Goal: Task Accomplishment & Management: Complete application form

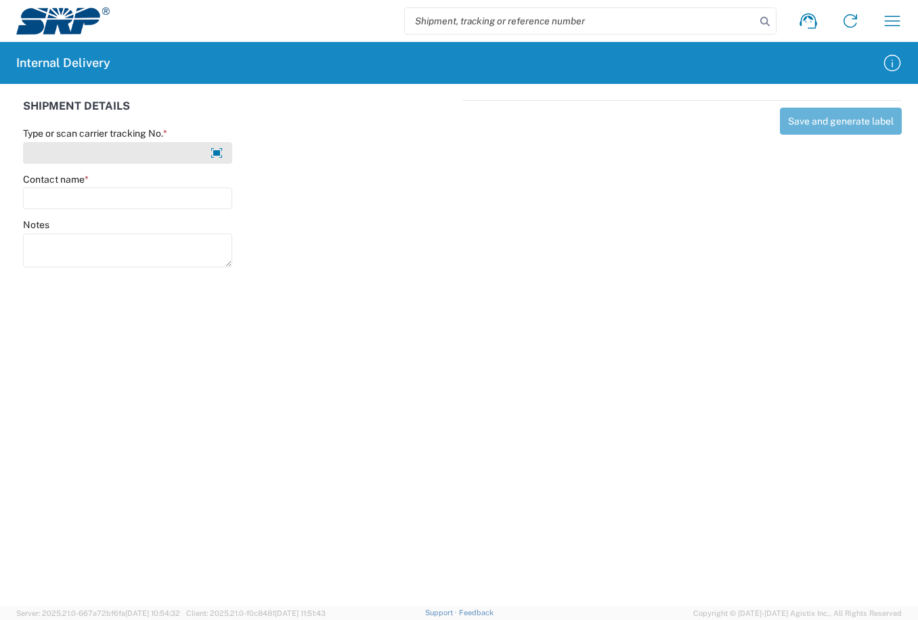
click at [167, 149] on input "Type or scan carrier tracking No. *" at bounding box center [127, 153] width 209 height 22
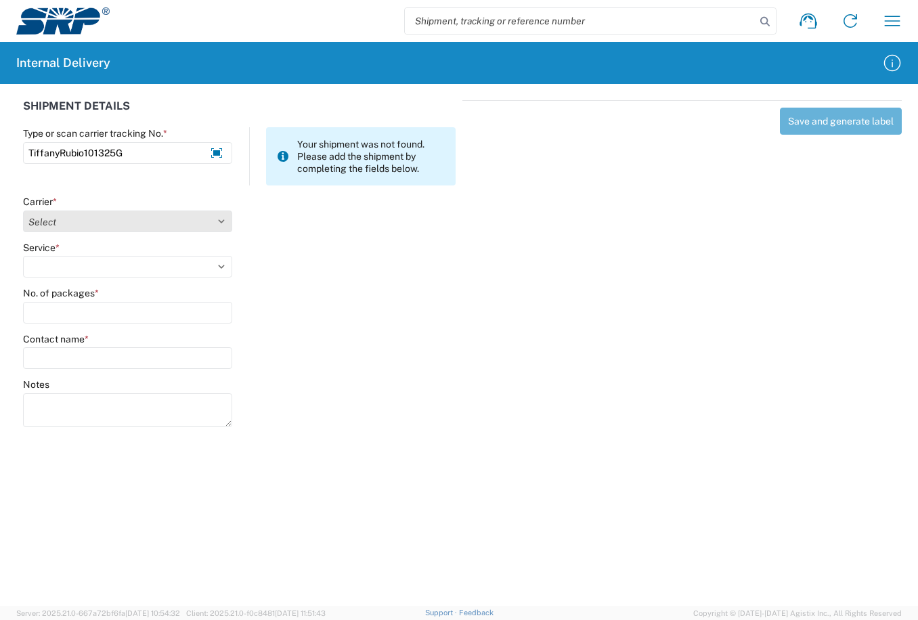
type input "TiffanyRubio101325G"
click at [221, 221] on select "Select Amazon Logistics ATI Trucking BC Dimerco Logistics Empire Southwest FedE…" at bounding box center [127, 222] width 209 height 22
select select "18713"
click at [23, 211] on select "Select Amazon Logistics ATI Trucking BC Dimerco Logistics Empire Southwest FedE…" at bounding box center [127, 222] width 209 height 22
click at [227, 269] on select "Select Ground Inter-Office" at bounding box center [127, 267] width 209 height 22
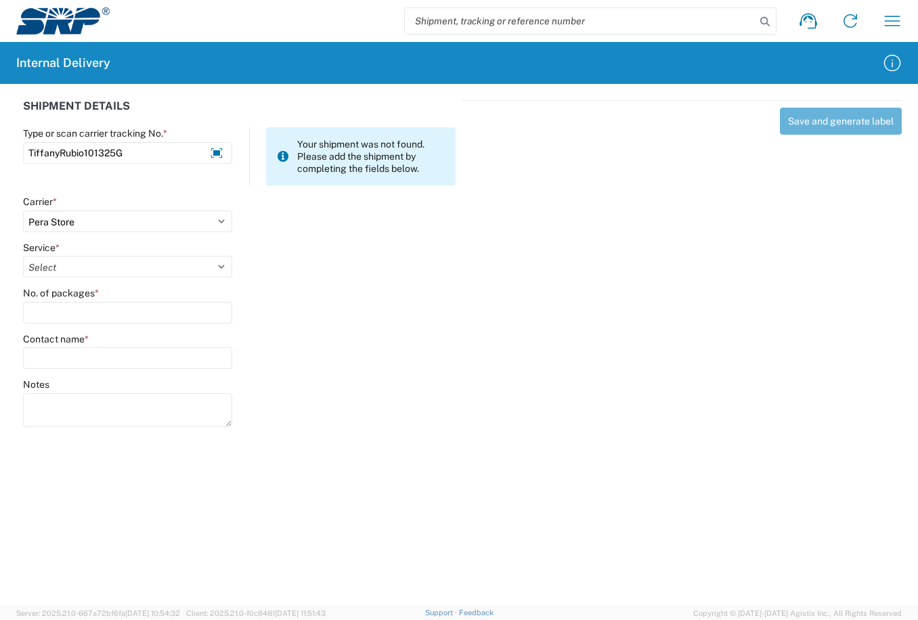
select select "35763"
click at [23, 256] on select "Select Ground Inter-Office" at bounding box center [127, 267] width 209 height 22
click at [139, 319] on input "No. of packages *" at bounding box center [127, 313] width 209 height 22
type input "1"
click at [140, 353] on input "Contact name *" at bounding box center [127, 358] width 209 height 22
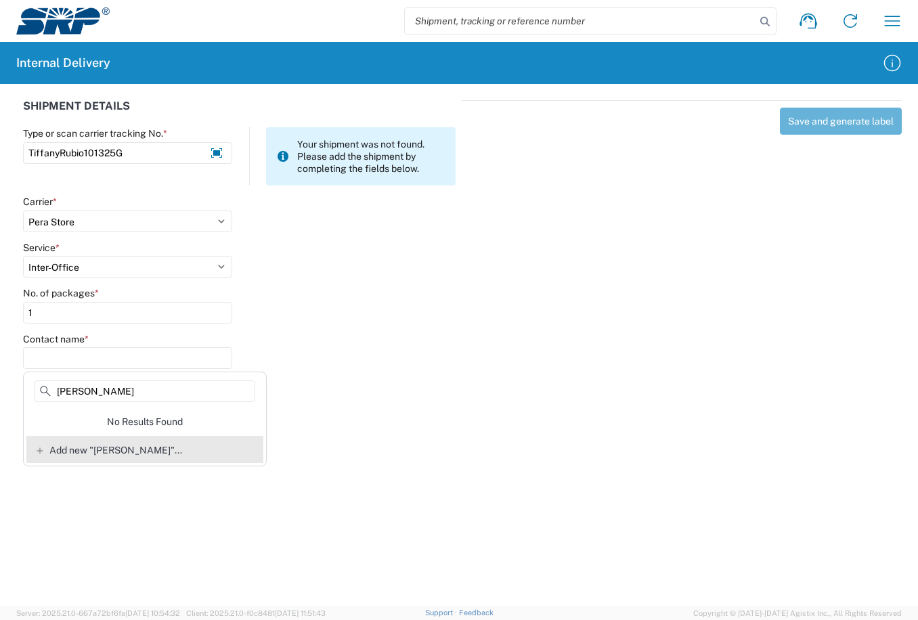
type input "Tiffany Rubio"
click at [151, 450] on span "Add new "Tiffany Rubio"..." at bounding box center [115, 450] width 133 height 12
type input "Tiffany Rubio"
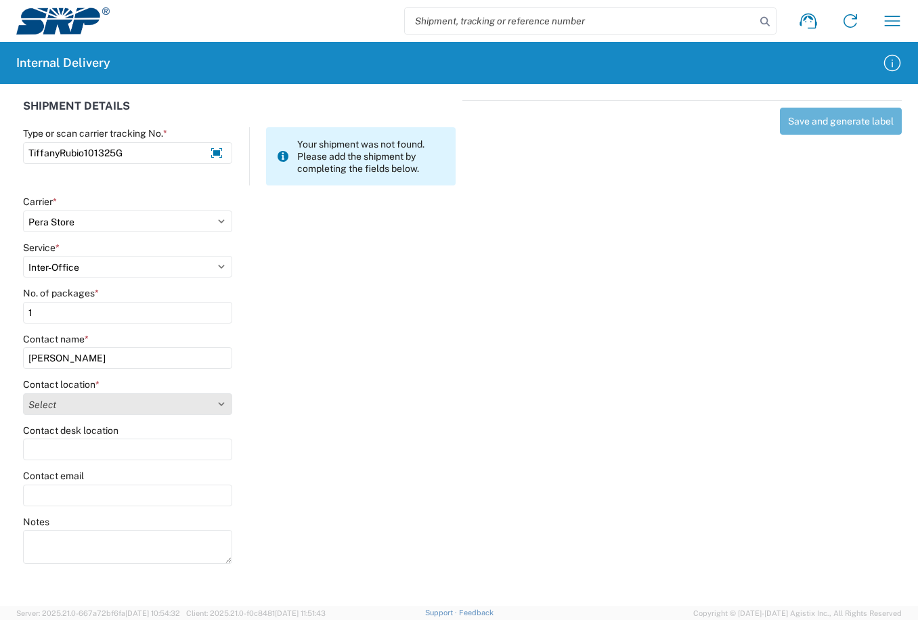
click at [221, 407] on select "Select 16th Street Facility 27th St Facility Agua Fria Generating Station Cooli…" at bounding box center [127, 404] width 209 height 22
select select "58895"
click at [23, 393] on select "Select 16th Street Facility 27th St Facility Agua Fria Generating Station Cooli…" at bounding box center [127, 404] width 209 height 22
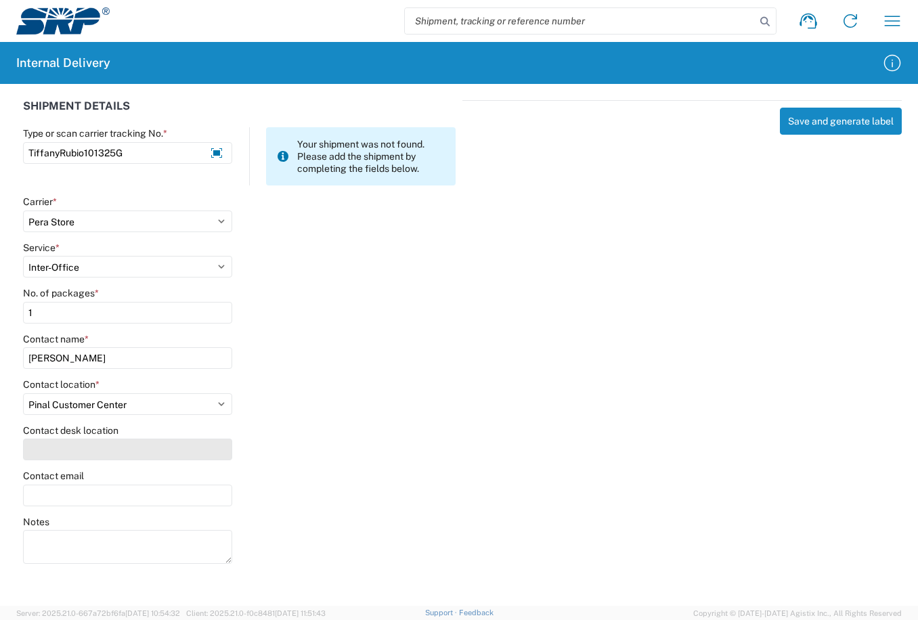
click at [129, 449] on input "Contact desk location" at bounding box center [127, 450] width 209 height 22
type input "PCC200"
click at [820, 125] on button "Save and generate label" at bounding box center [841, 121] width 122 height 27
select select
